Goal: Communication & Community: Share content

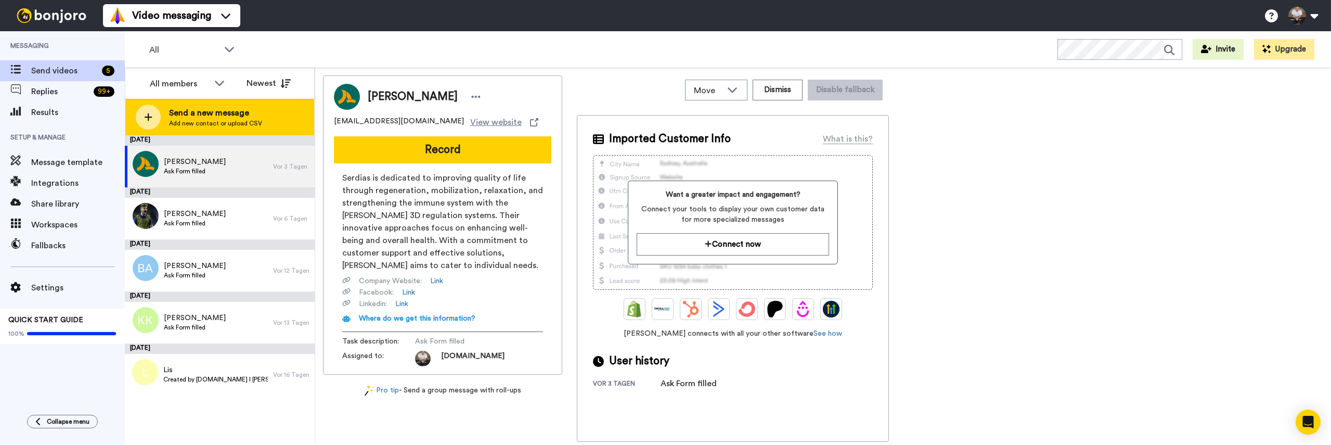
click at [145, 117] on icon at bounding box center [149, 117] width 8 height 8
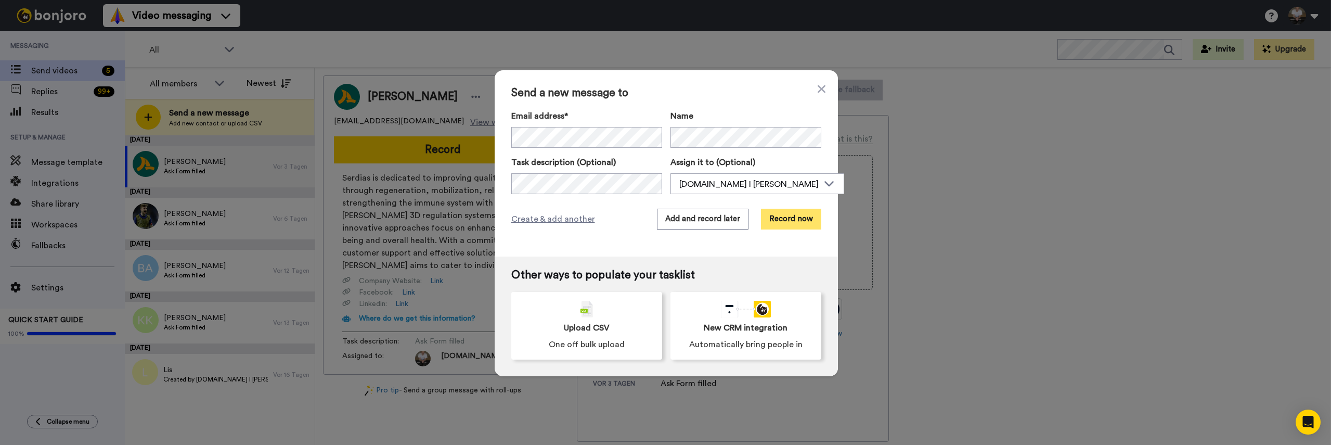
click at [792, 223] on button "Record now" at bounding box center [791, 218] width 60 height 21
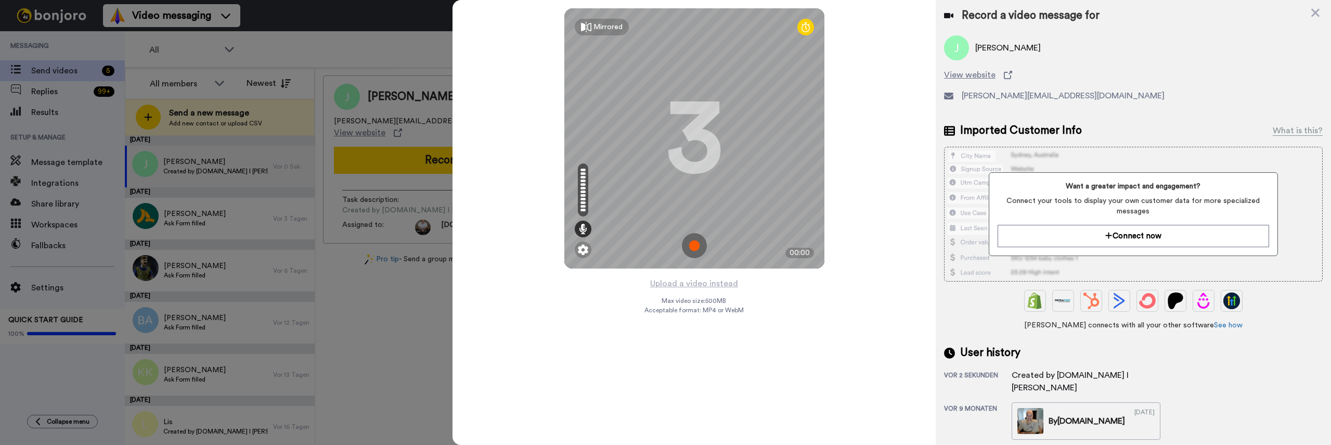
click at [698, 243] on img at bounding box center [694, 245] width 25 height 25
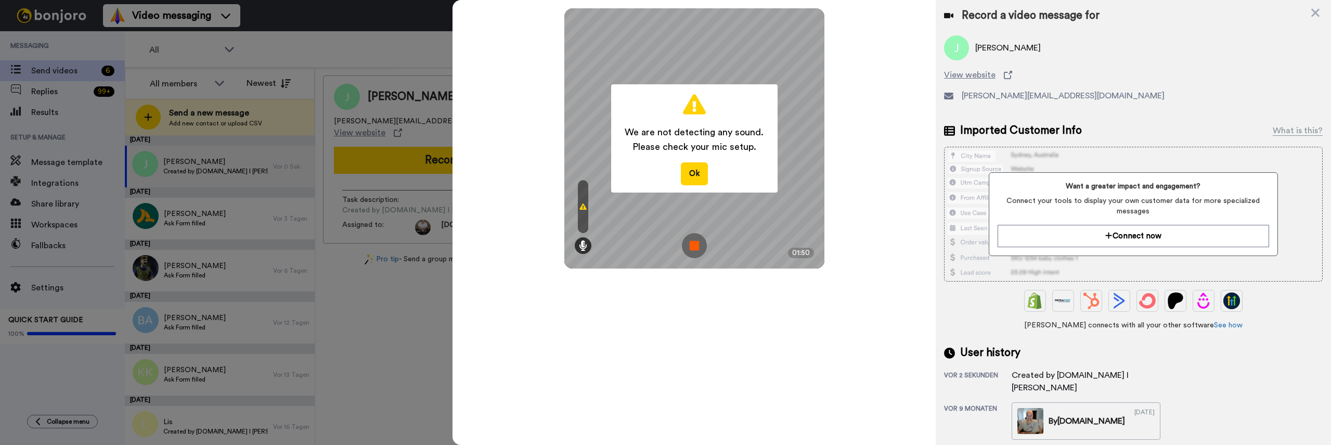
click at [699, 247] on img at bounding box center [694, 245] width 25 height 25
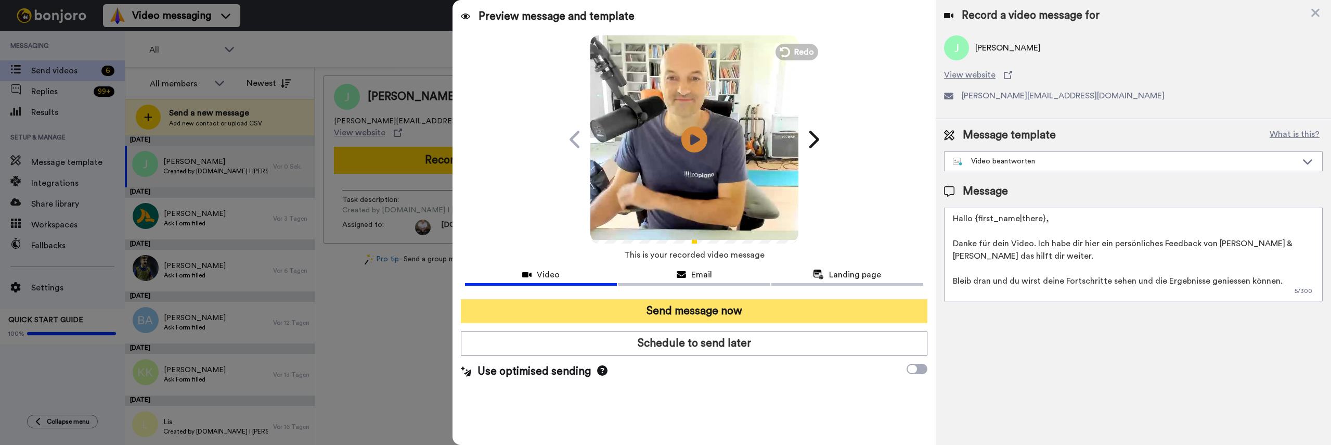
click at [774, 308] on button "Send message now" at bounding box center [694, 311] width 466 height 24
